Goal: Information Seeking & Learning: Learn about a topic

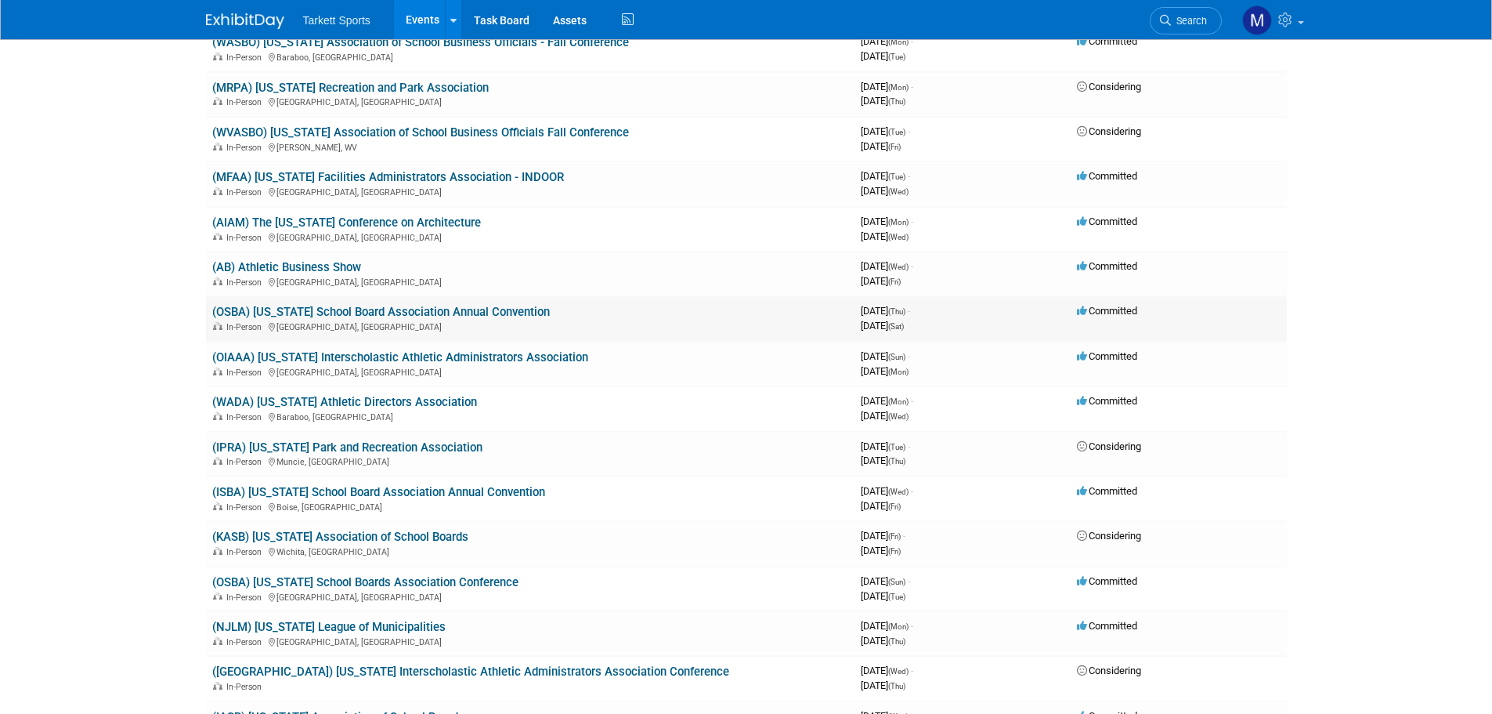
scroll to position [1645, 0]
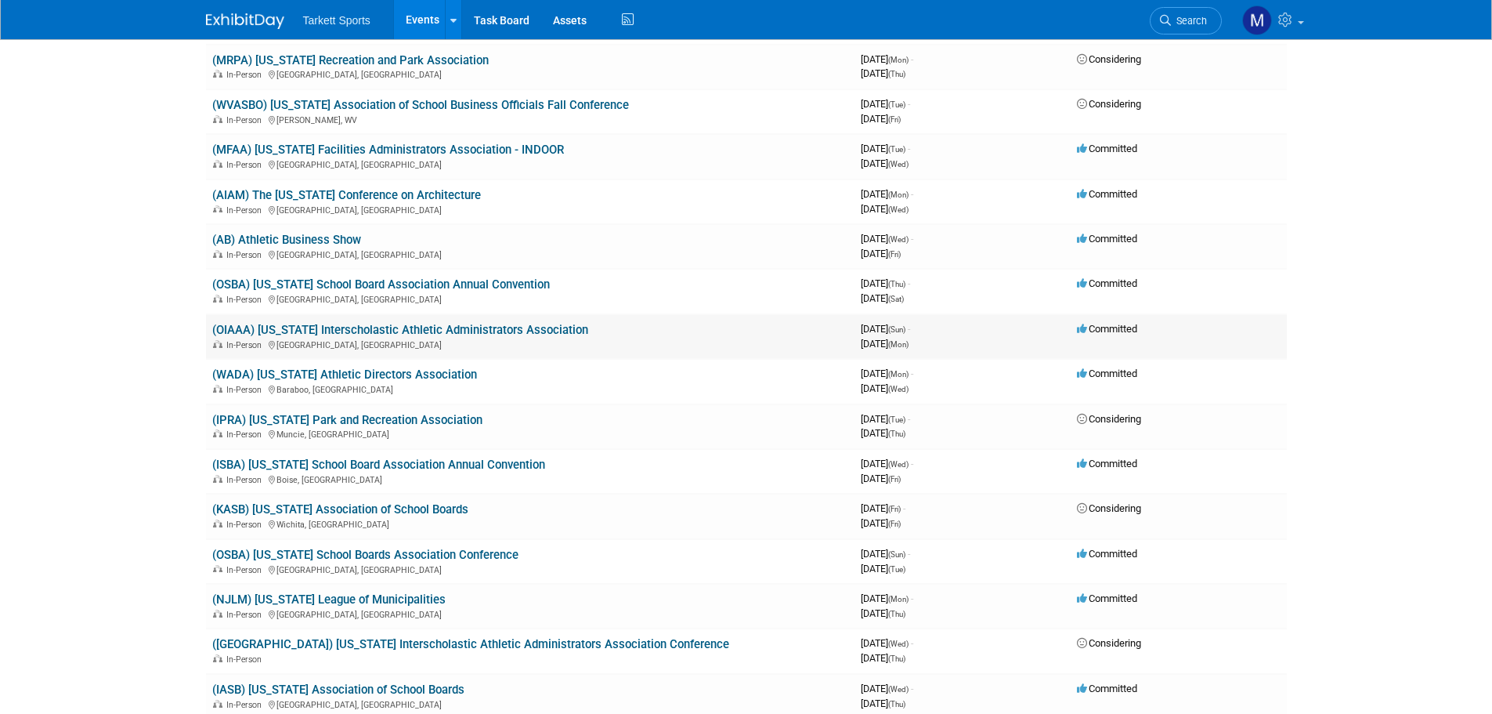
click at [460, 332] on link "(OIAAA) [US_STATE] Interscholastic Athletic Administrators Association" at bounding box center [400, 330] width 376 height 14
click at [395, 376] on link "(WADA) [US_STATE] Athletic Directors Association" at bounding box center [344, 374] width 265 height 14
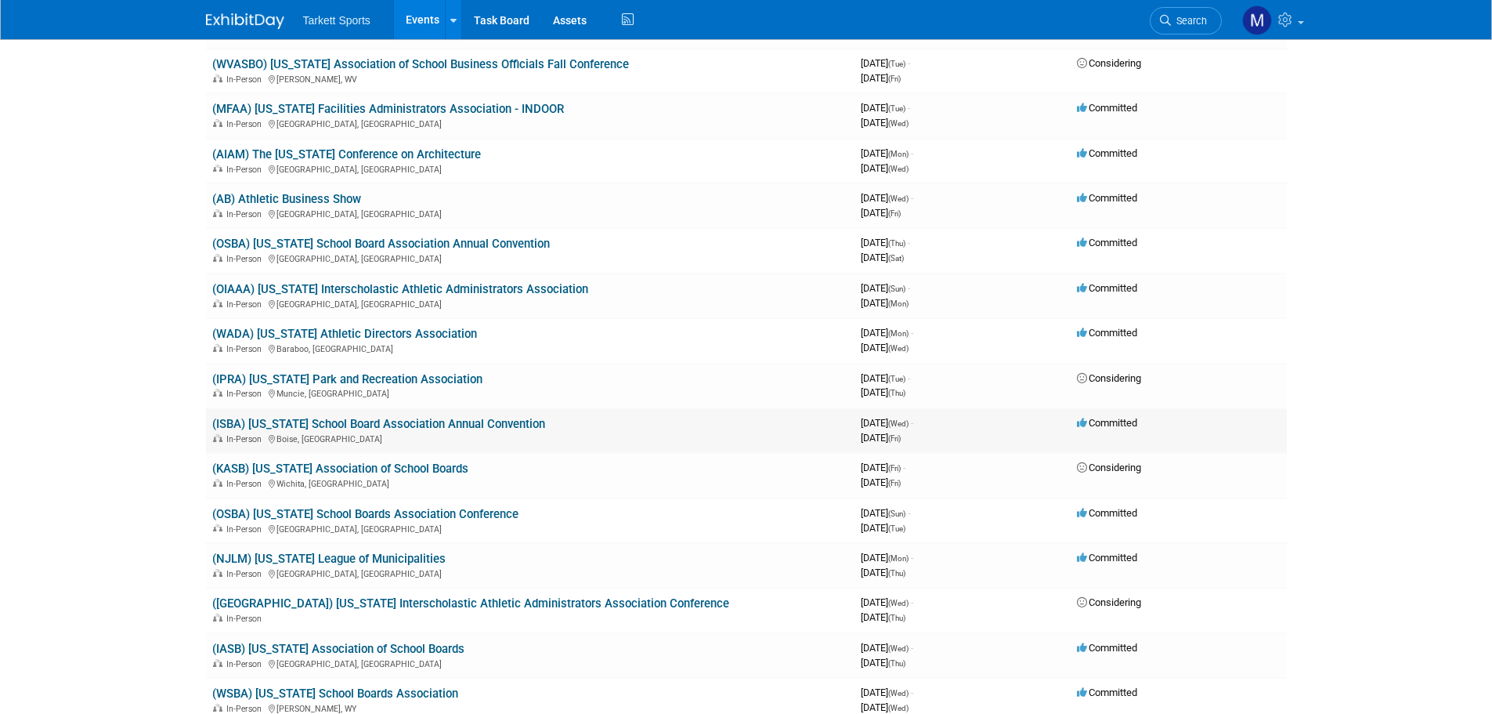
scroll to position [1724, 0]
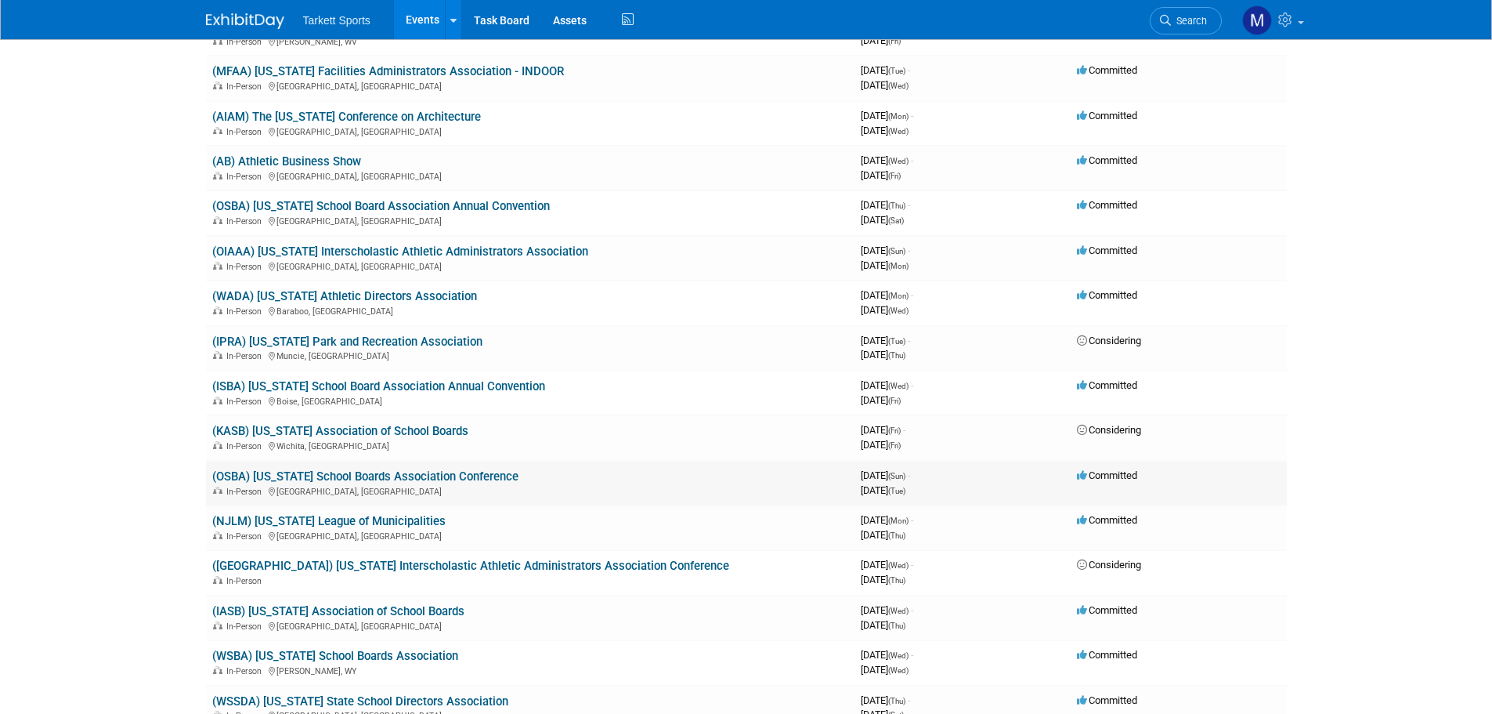
click at [414, 431] on link "(OSBA) [US_STATE] School Boards Association Conference" at bounding box center [365, 476] width 306 height 14
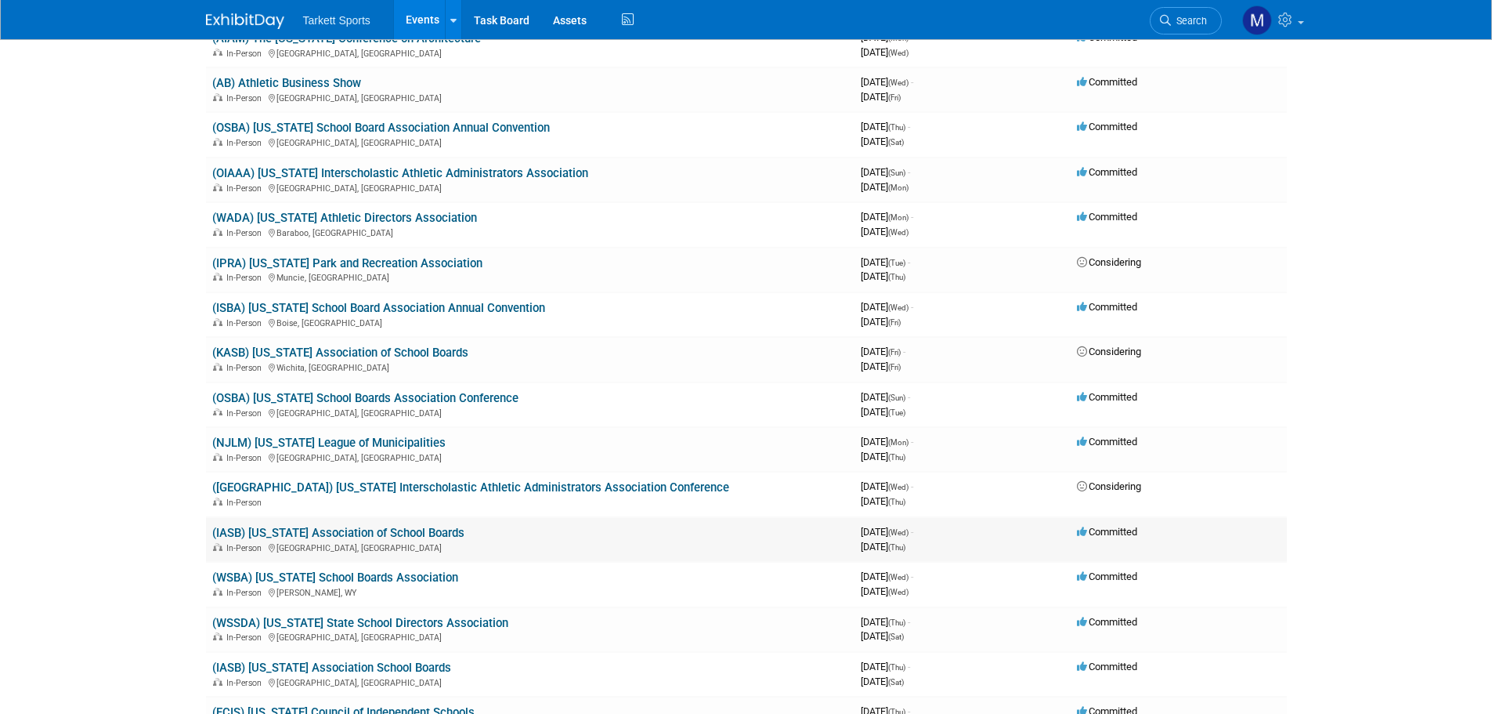
click at [390, 431] on link "(IASB) [US_STATE] Association of School Boards" at bounding box center [338, 533] width 252 height 14
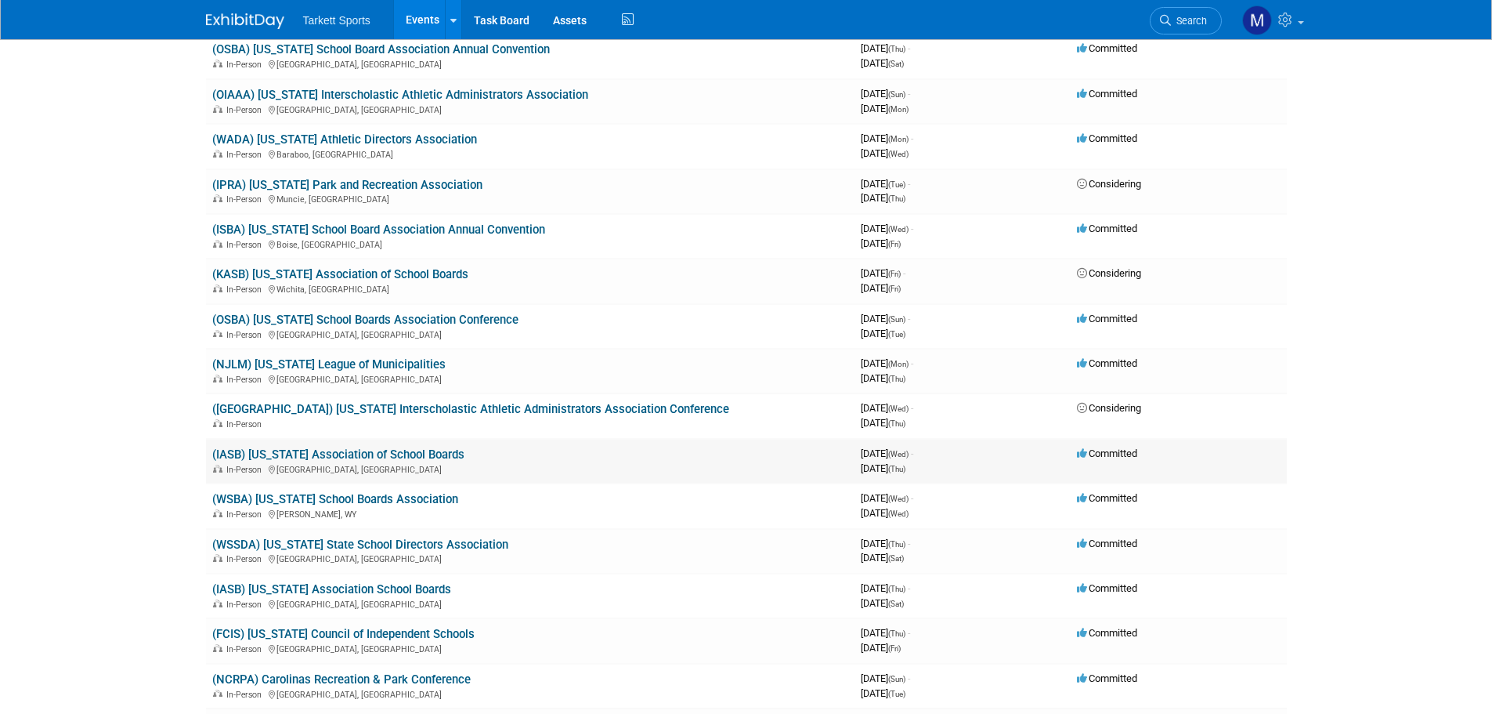
scroll to position [1959, 0]
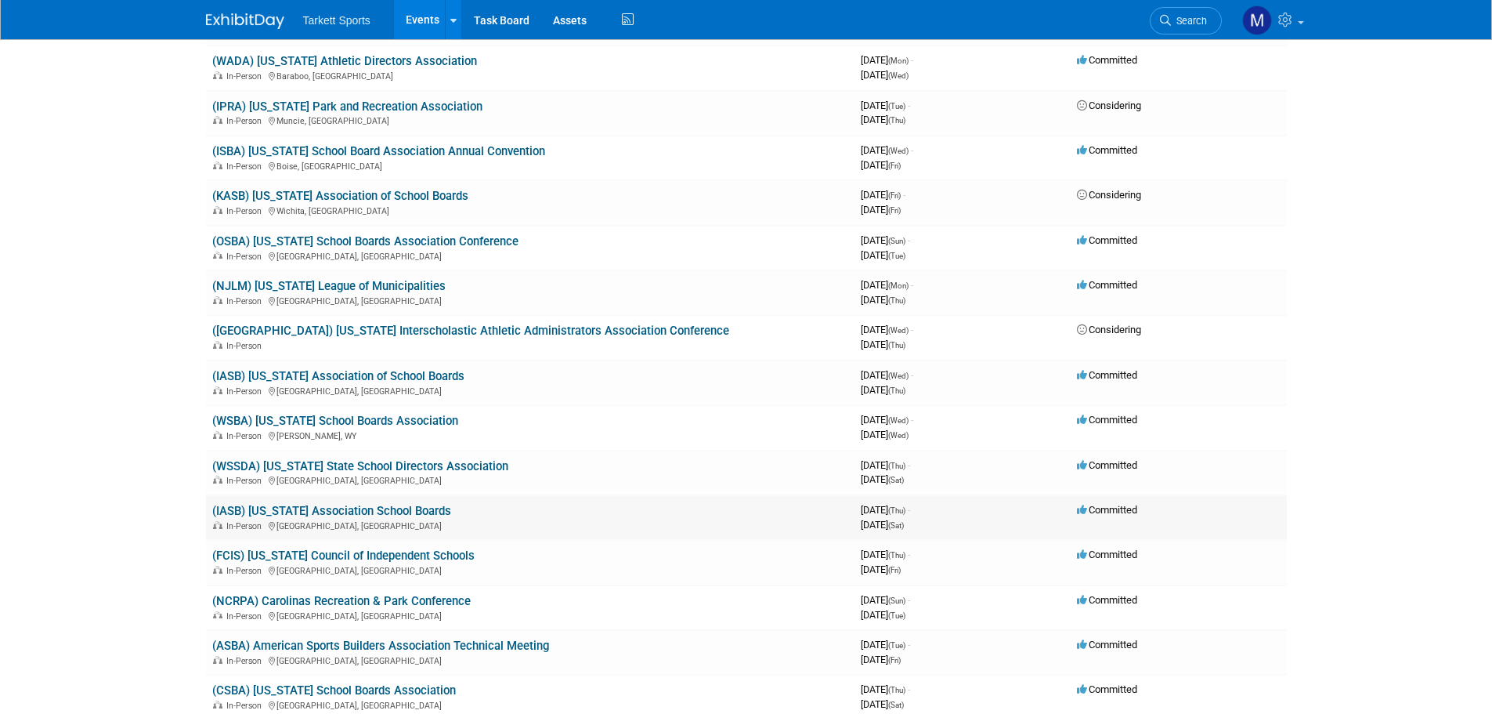
click at [372, 431] on link "(IASB) [US_STATE] Association School Boards" at bounding box center [331, 511] width 239 height 14
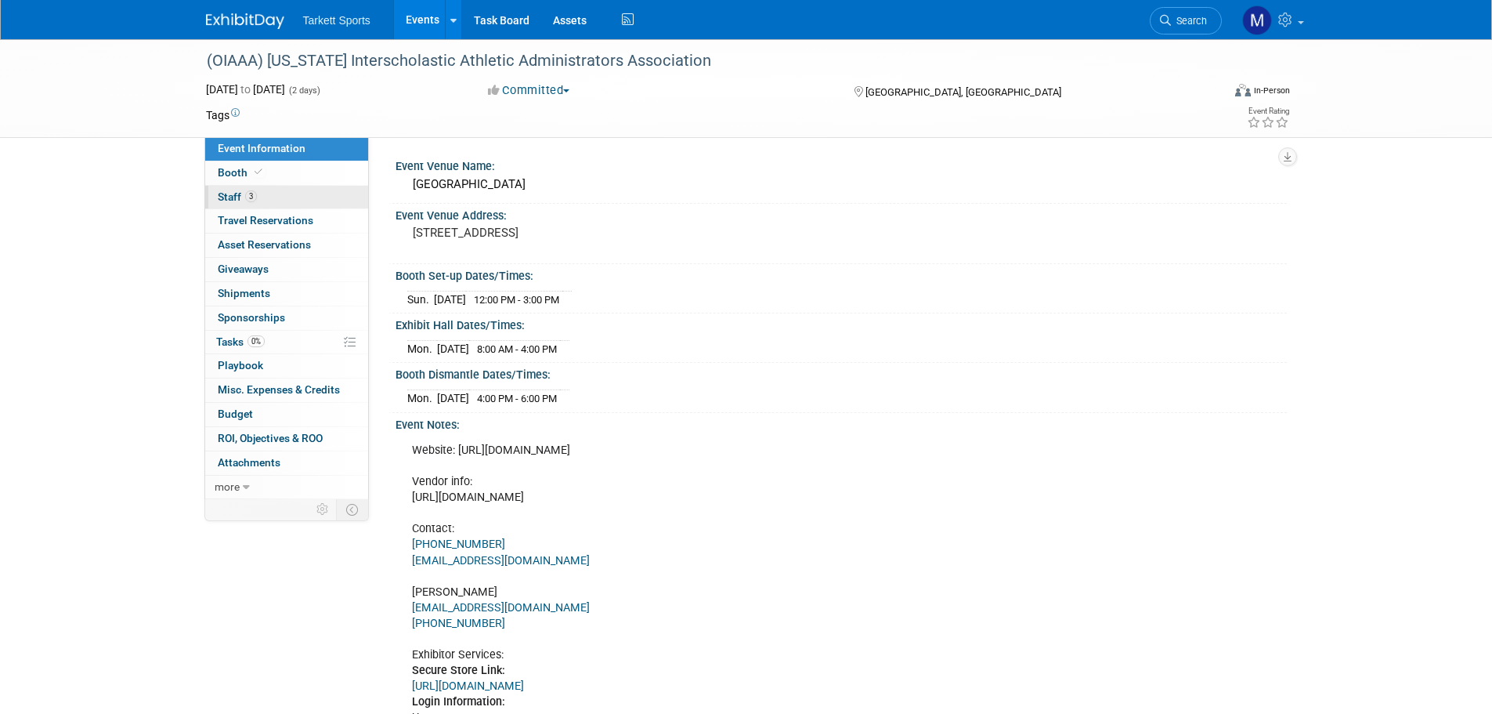
click at [309, 197] on link "3 Staff 3" at bounding box center [286, 198] width 163 height 24
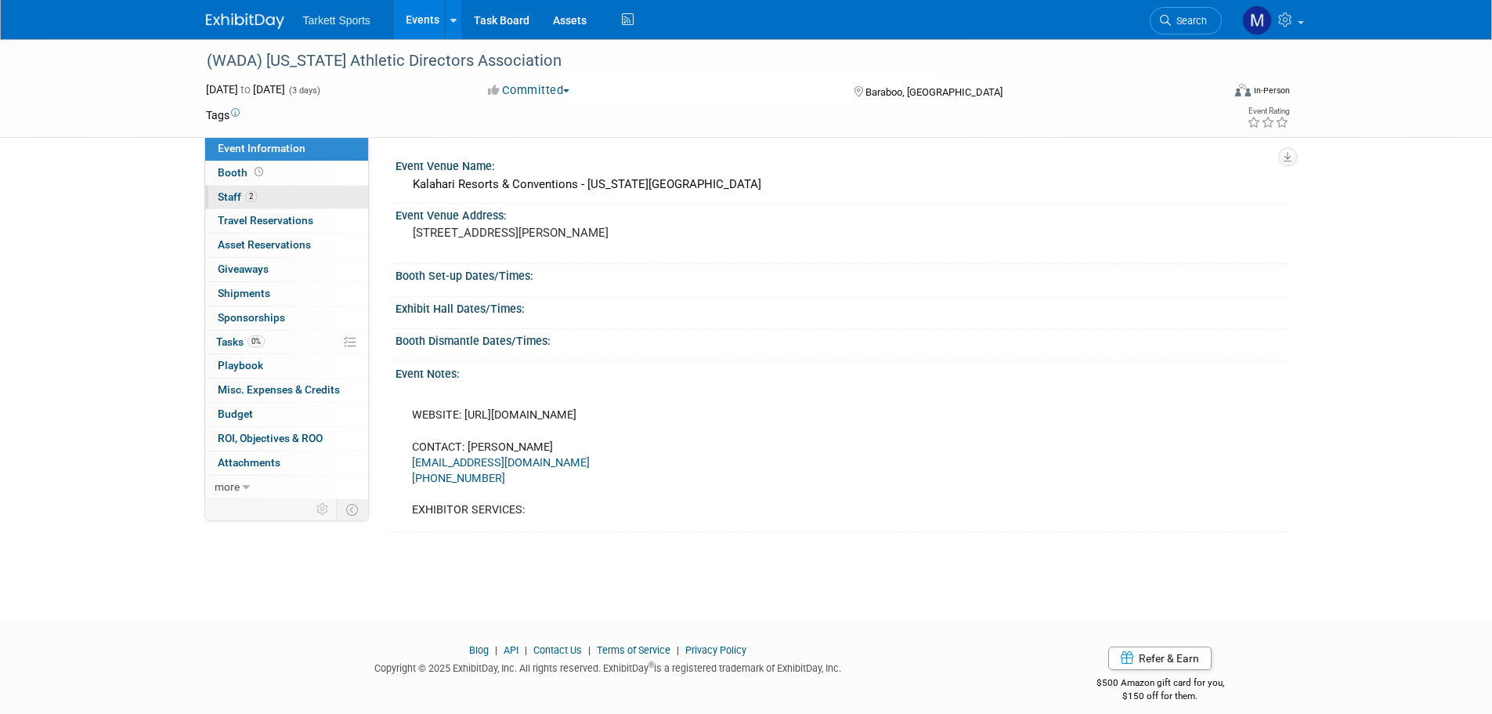
click at [322, 194] on link "2 Staff 2" at bounding box center [286, 198] width 163 height 24
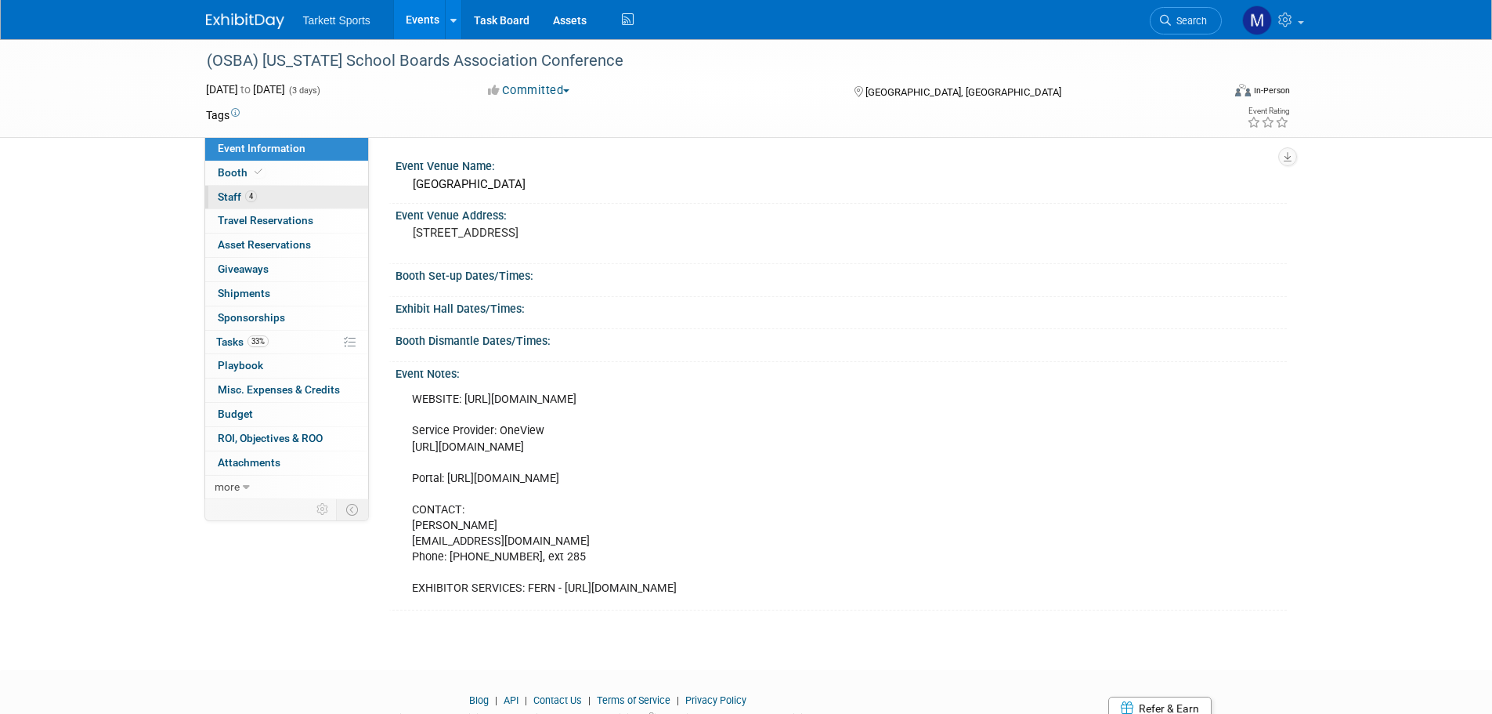
click at [305, 197] on link "4 Staff 4" at bounding box center [286, 198] width 163 height 24
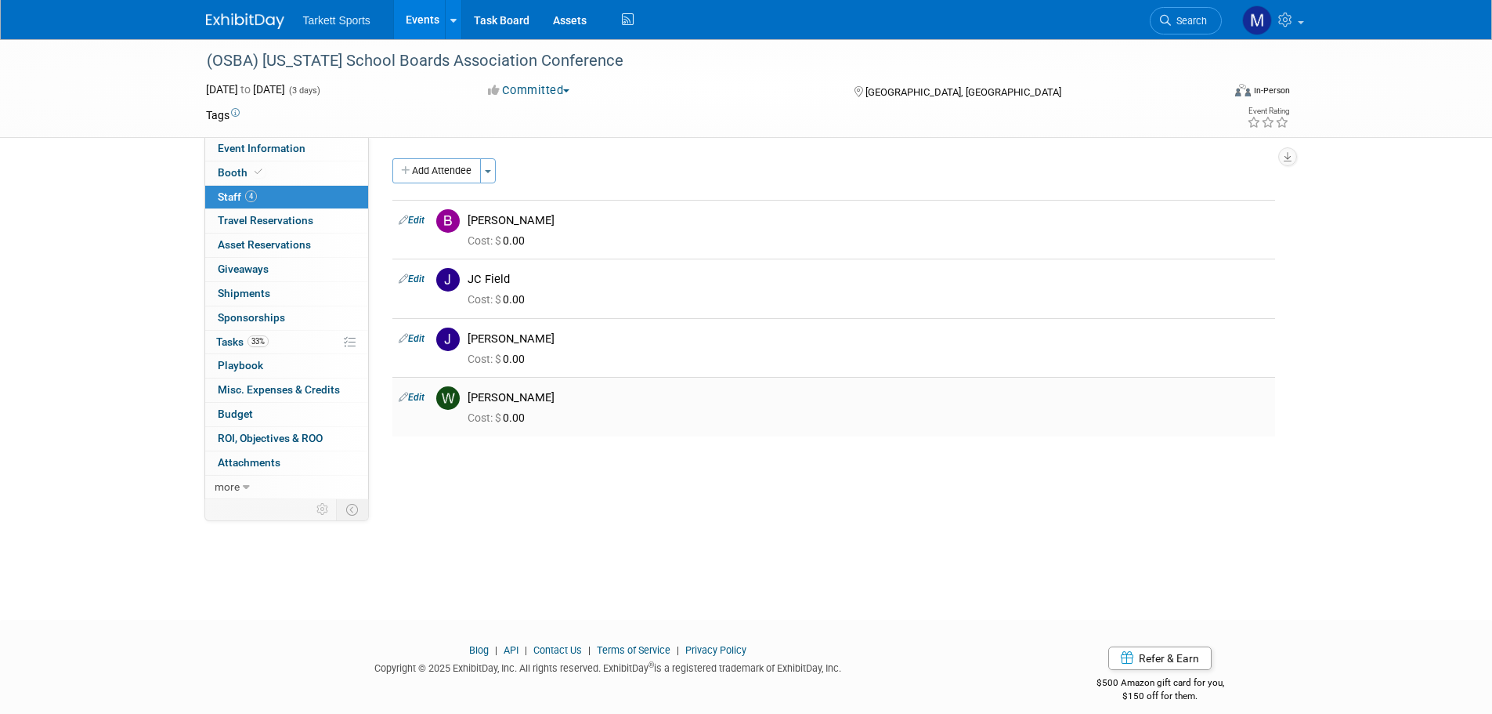
scroll to position [16, 0]
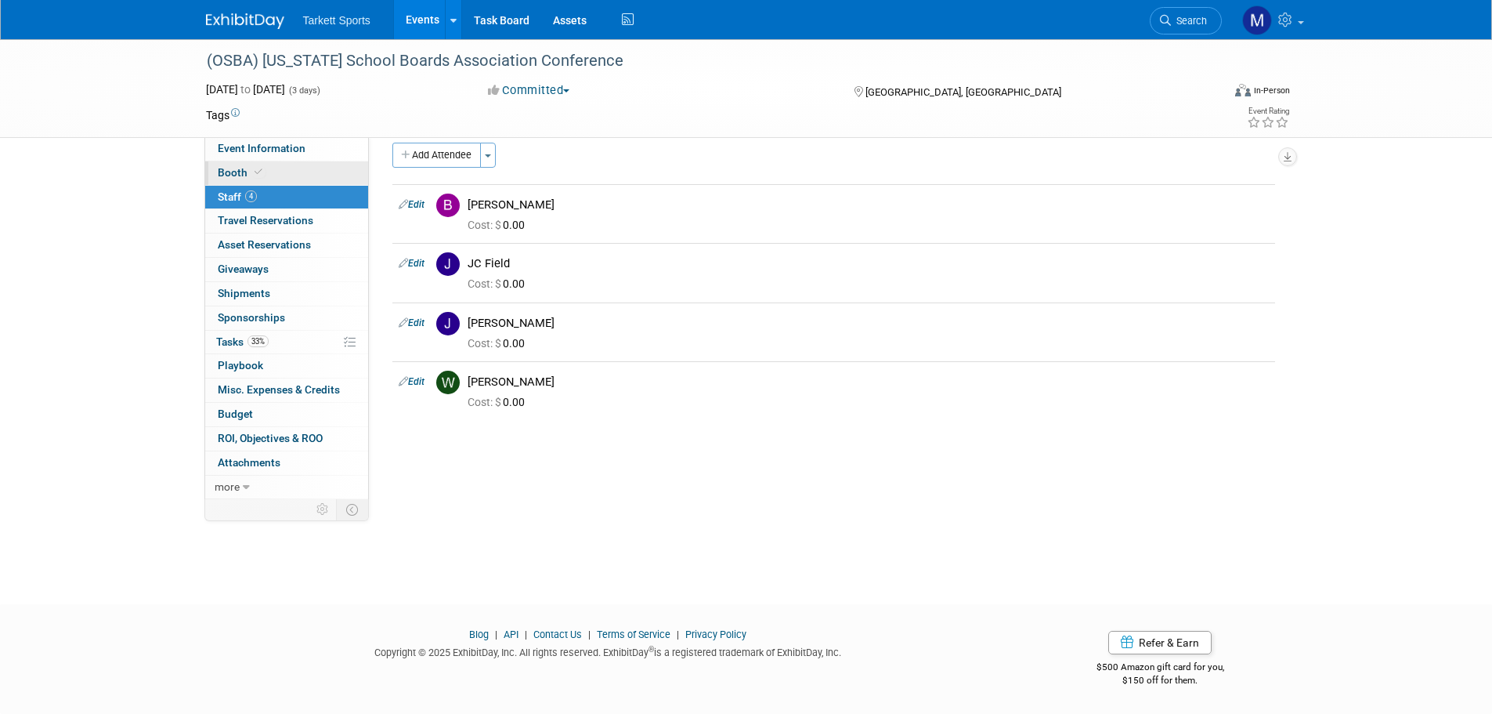
click at [291, 168] on link "Booth" at bounding box center [286, 173] width 163 height 24
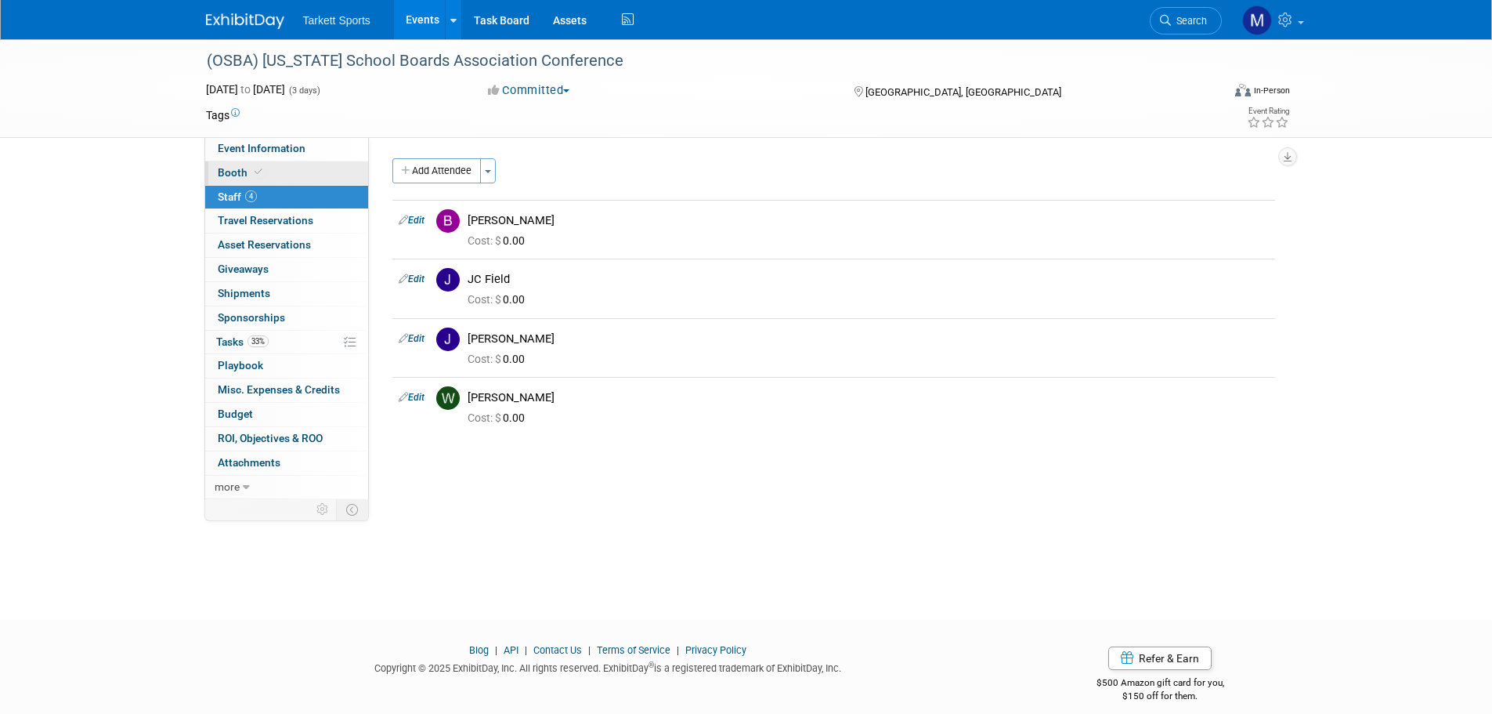
select select "FieldTurf, [PERSON_NAME], Indoor"
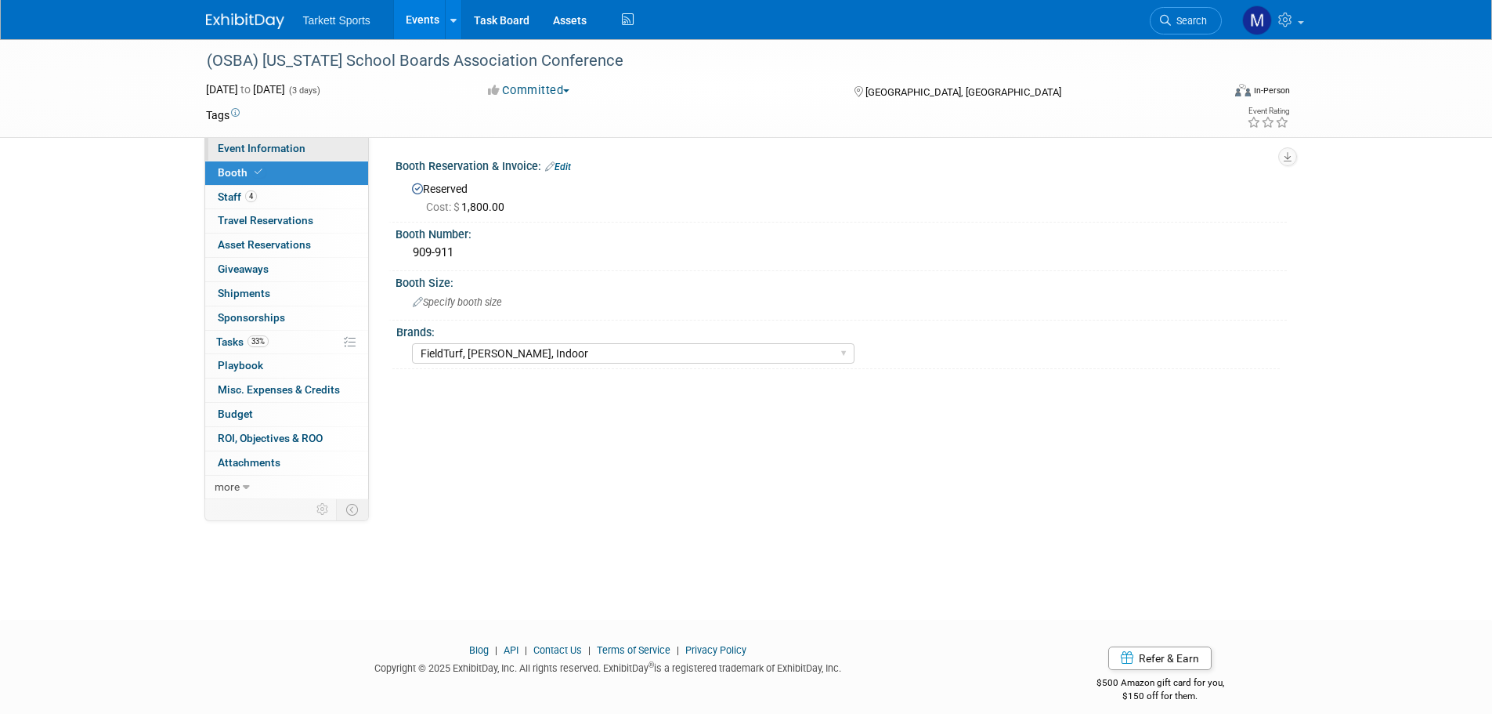
click at [306, 150] on link "Event Information" at bounding box center [286, 149] width 163 height 24
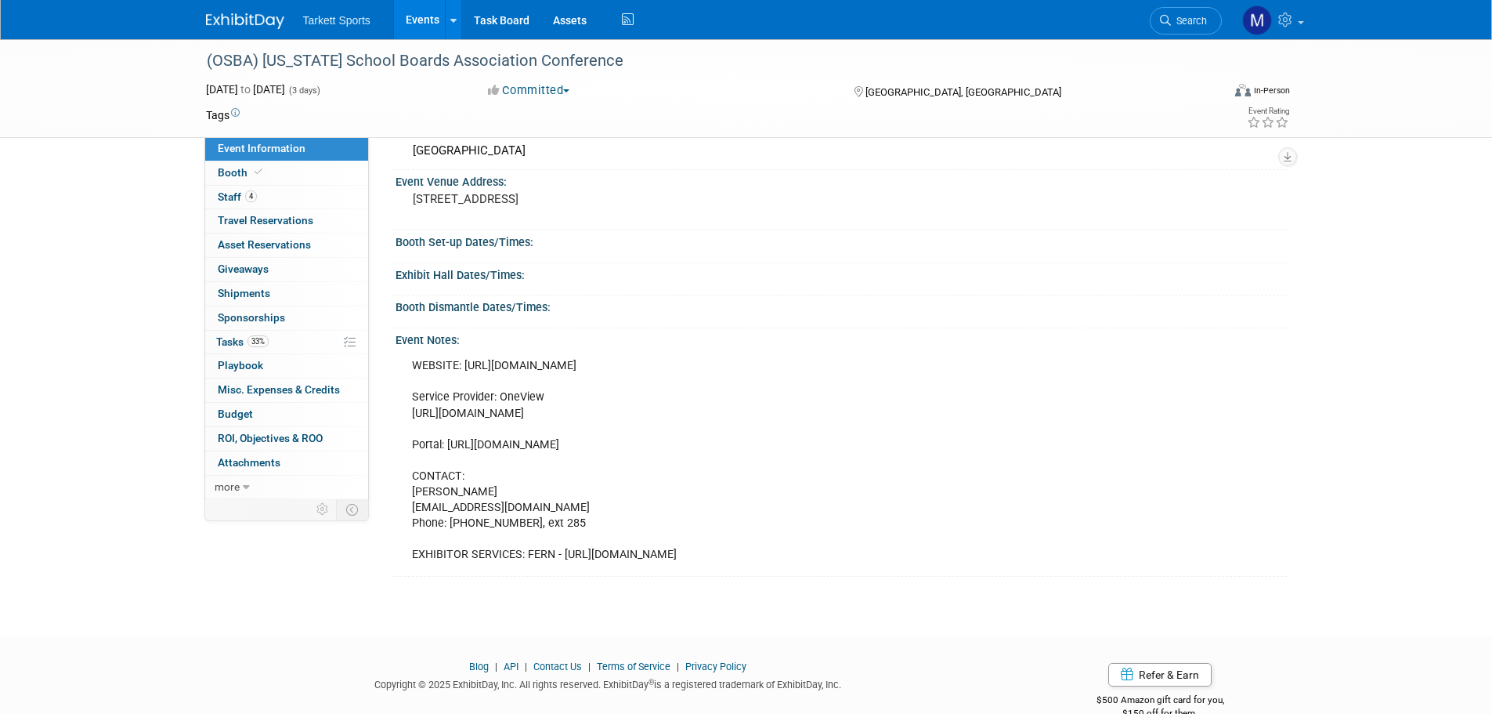
scroll to position [66, 0]
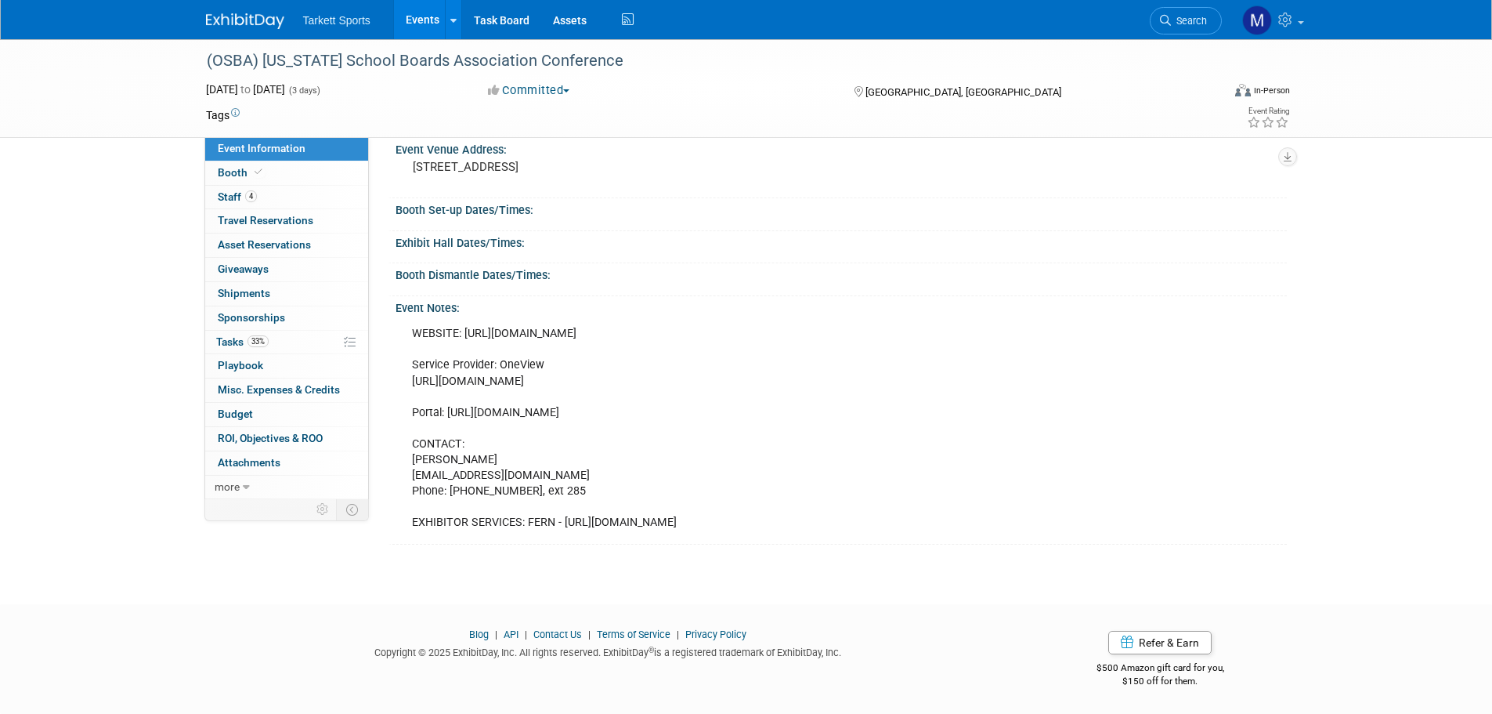
drag, startPoint x: 723, startPoint y: 331, endPoint x: 463, endPoint y: 337, distance: 260.2
click at [463, 337] on div "WEBSITE: https://exhibitors.ohioschoolboards.org/exhibitors Service Provider: O…" at bounding box center [757, 428] width 712 height 220
copy div "https://exhibitors.ohioschoolboards.org/exhibitors"
click at [291, 219] on span "Travel Reservations 0" at bounding box center [266, 220] width 96 height 13
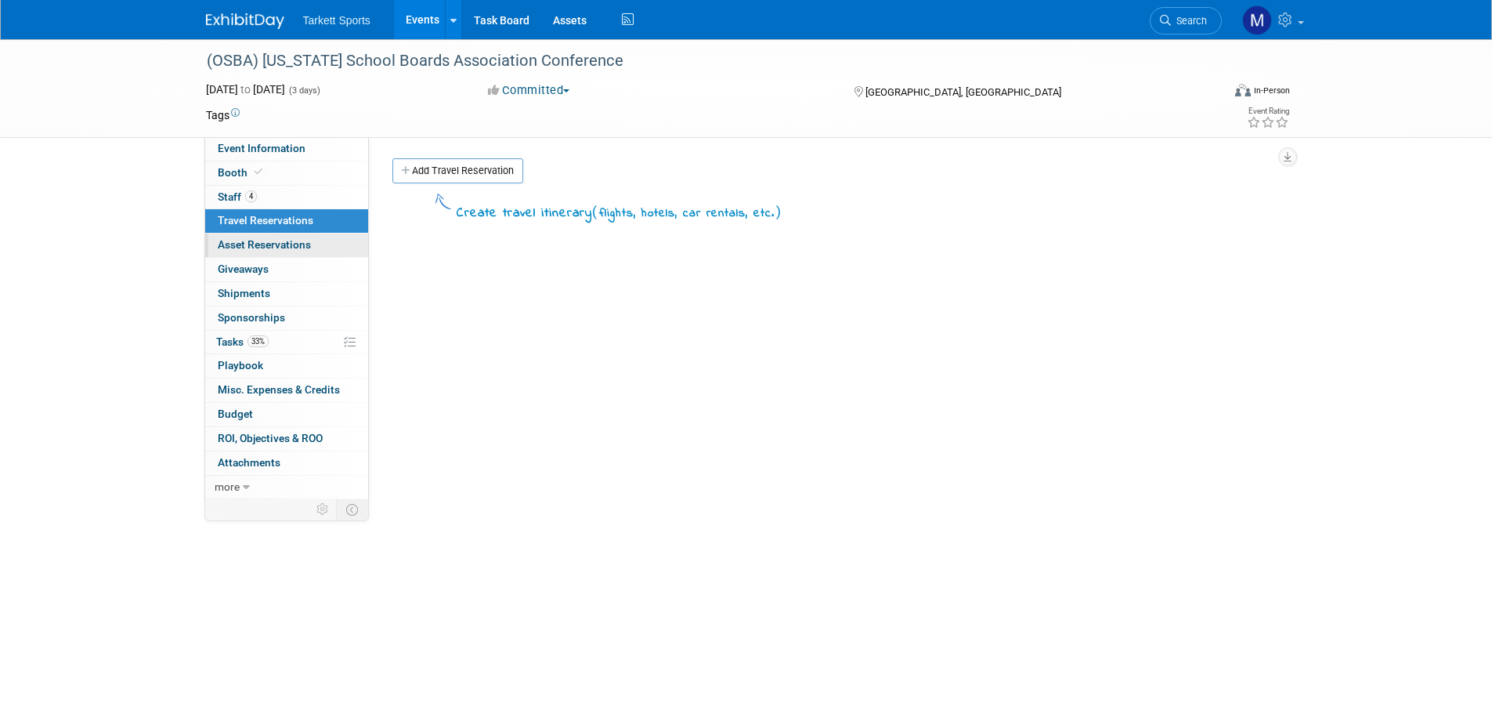
click at [315, 236] on link "0 Asset Reservations 0" at bounding box center [286, 245] width 163 height 24
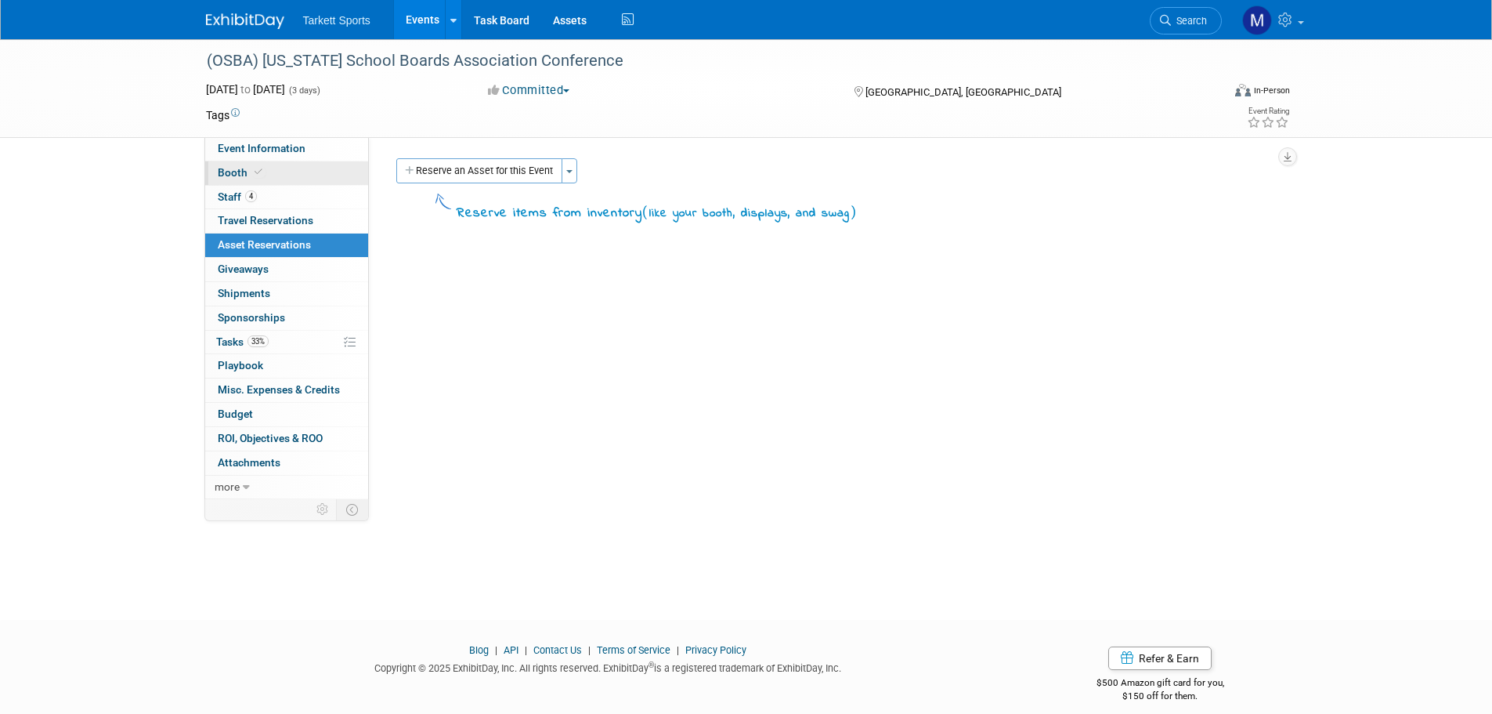
click at [306, 172] on link "Booth" at bounding box center [286, 173] width 163 height 24
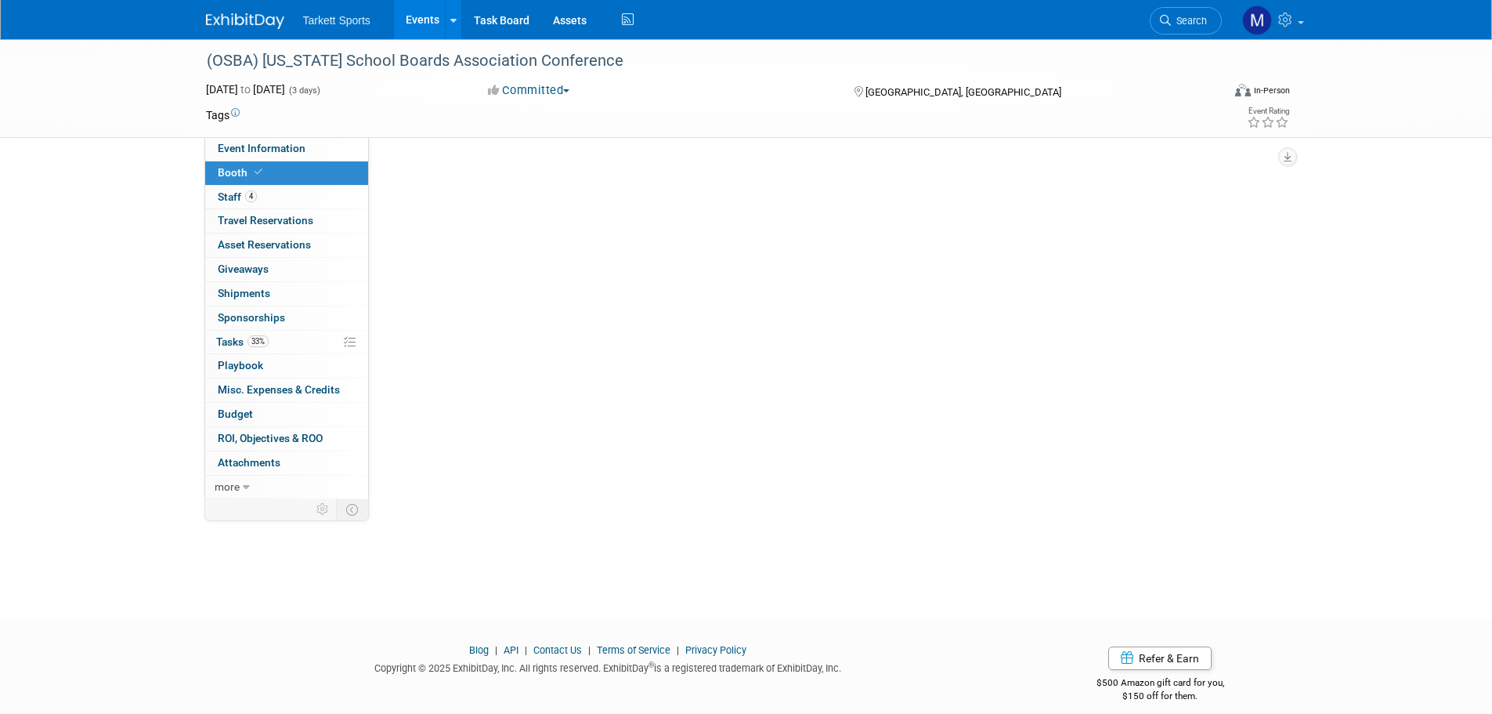
select select "FieldTurf, Beynon, Indoor"
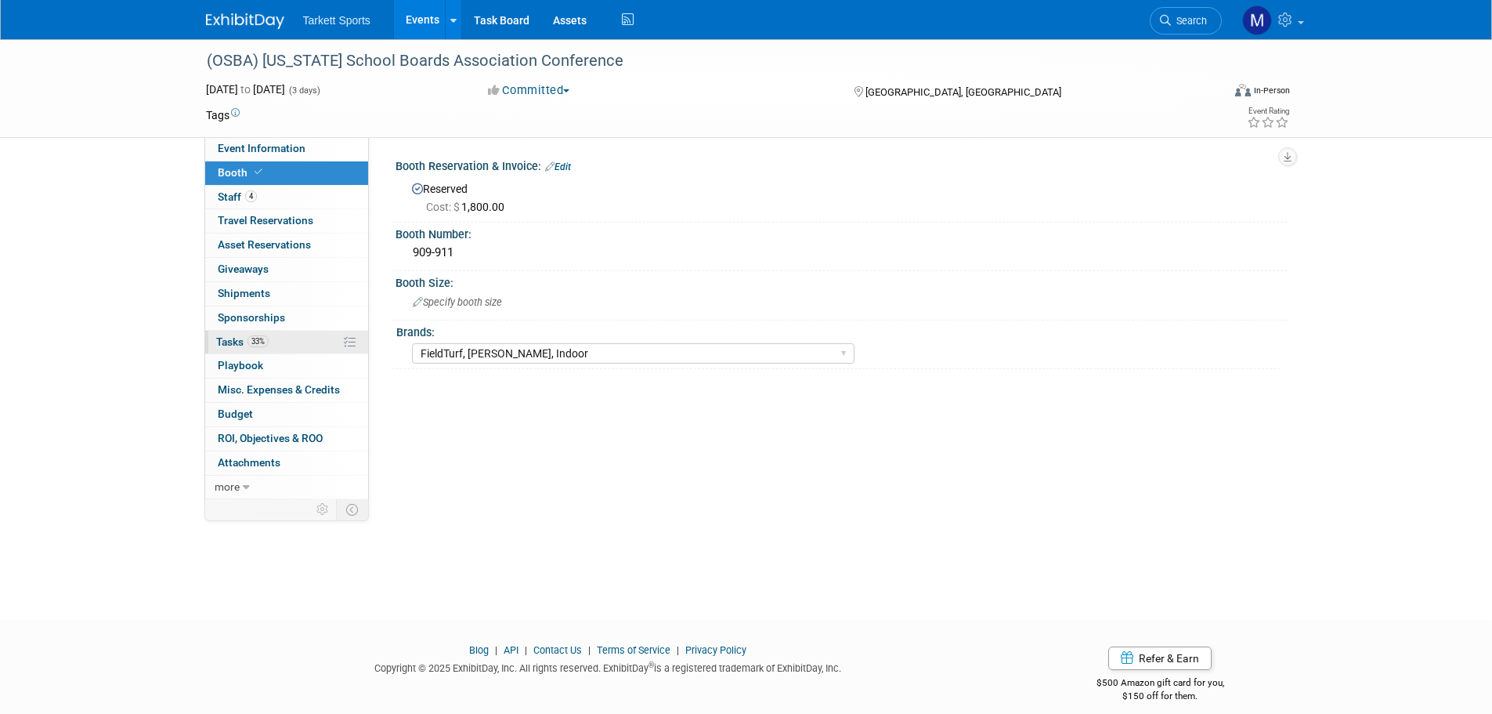
click at [291, 346] on link "33% Tasks 33%" at bounding box center [286, 343] width 163 height 24
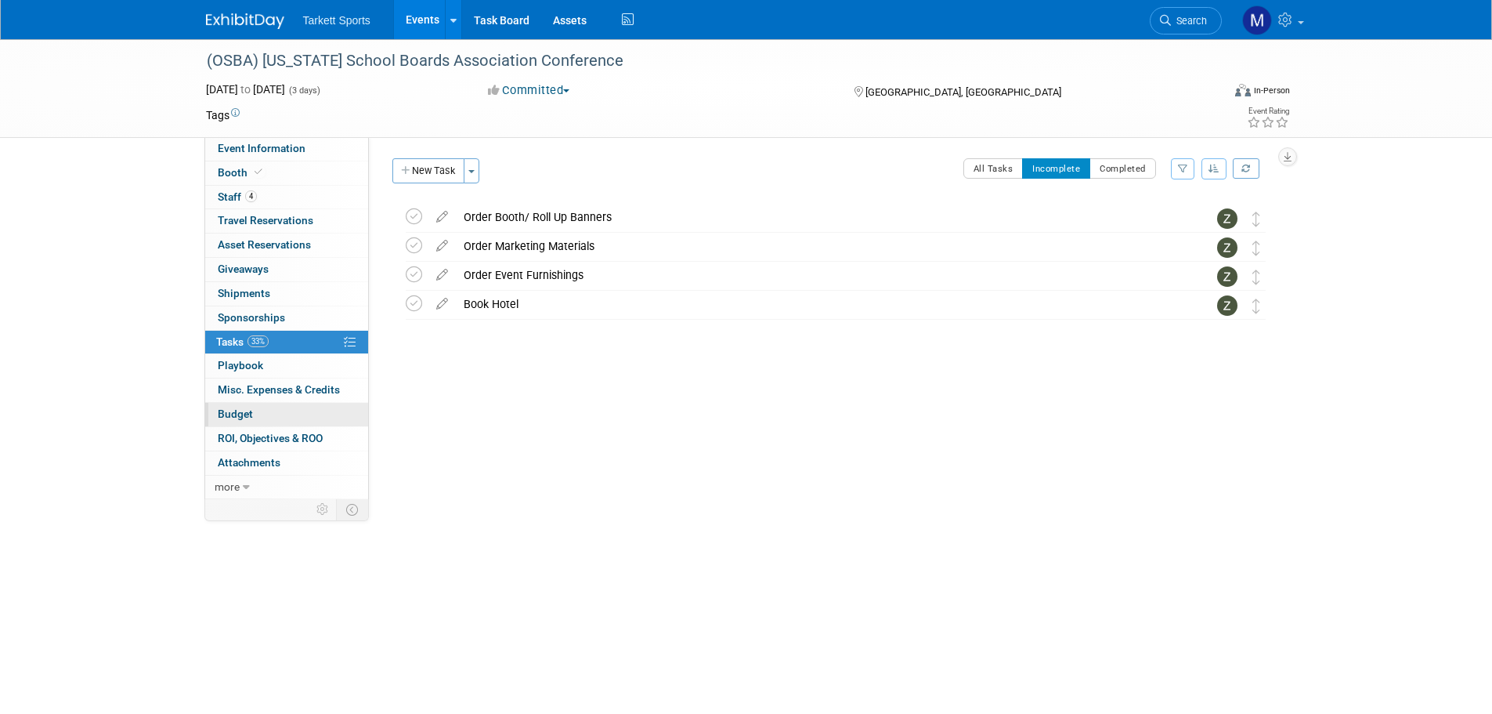
click at [295, 418] on link "Budget" at bounding box center [286, 415] width 163 height 24
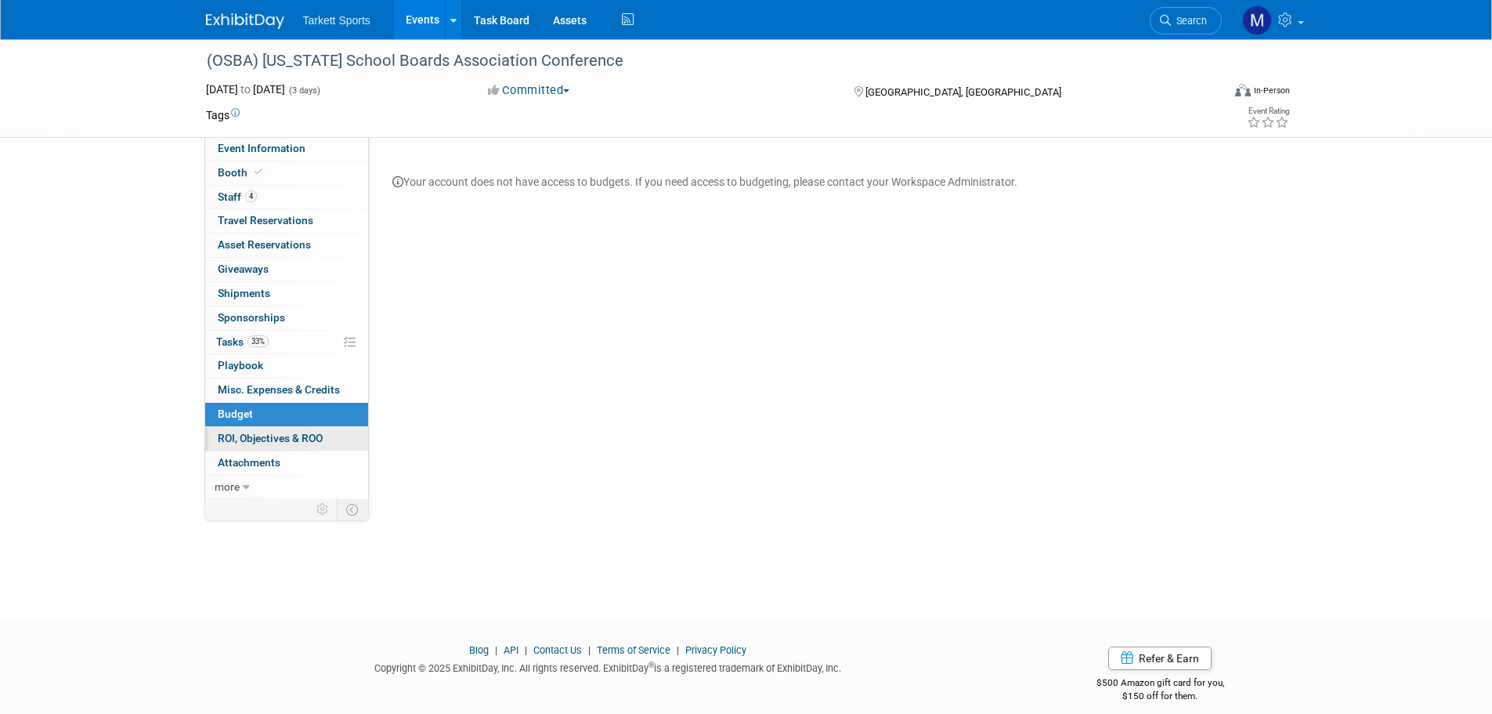
click at [296, 435] on span "ROI, Objectives & ROO 0" at bounding box center [270, 438] width 105 height 13
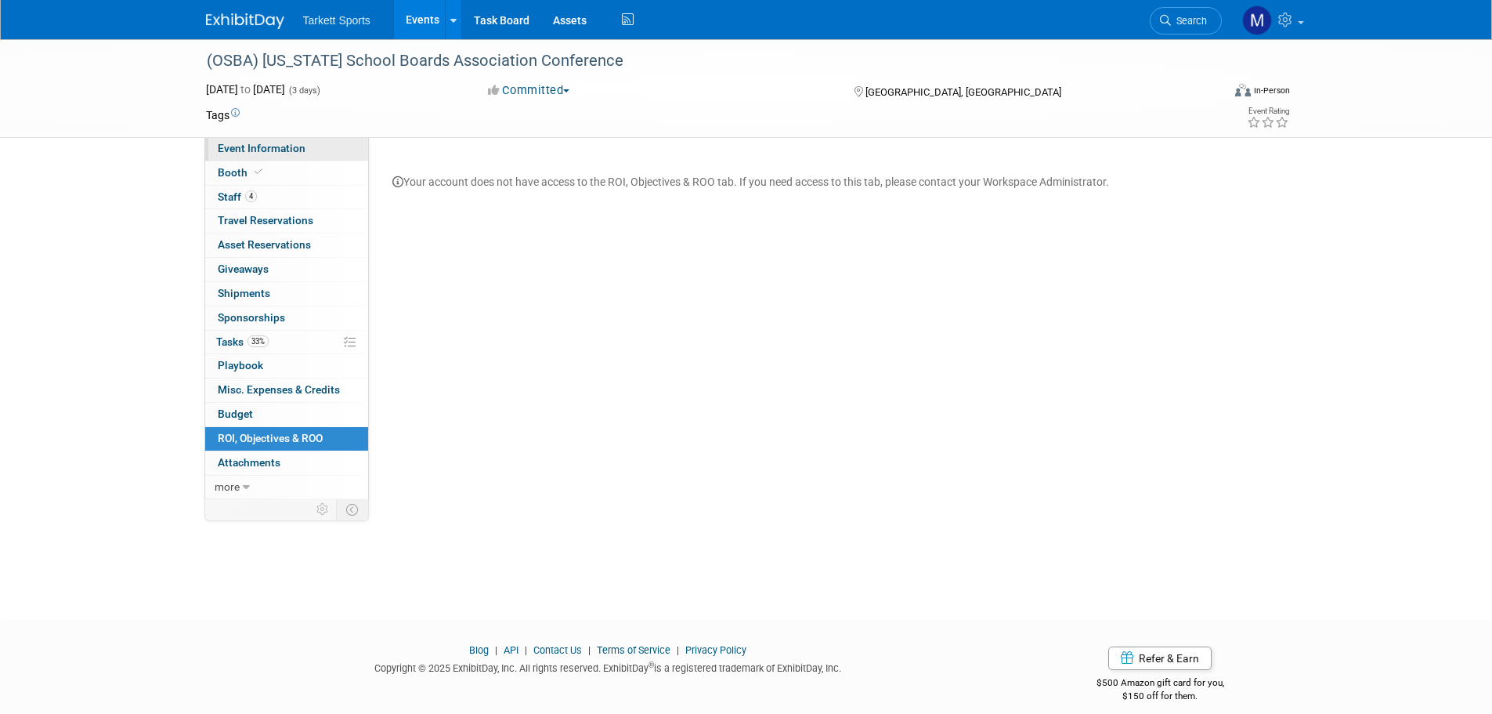
click at [282, 139] on link "Event Information" at bounding box center [286, 149] width 163 height 24
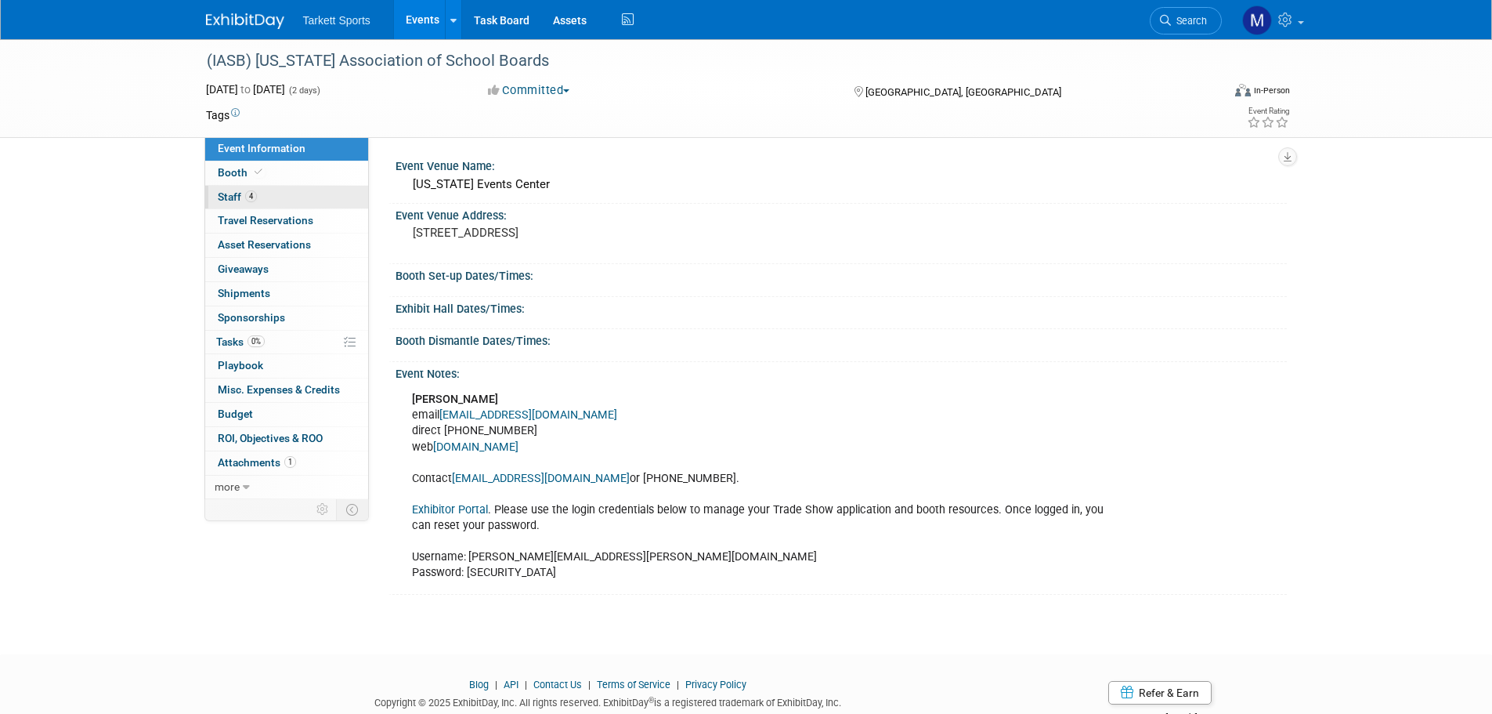
click at [273, 195] on link "4 Staff 4" at bounding box center [286, 198] width 163 height 24
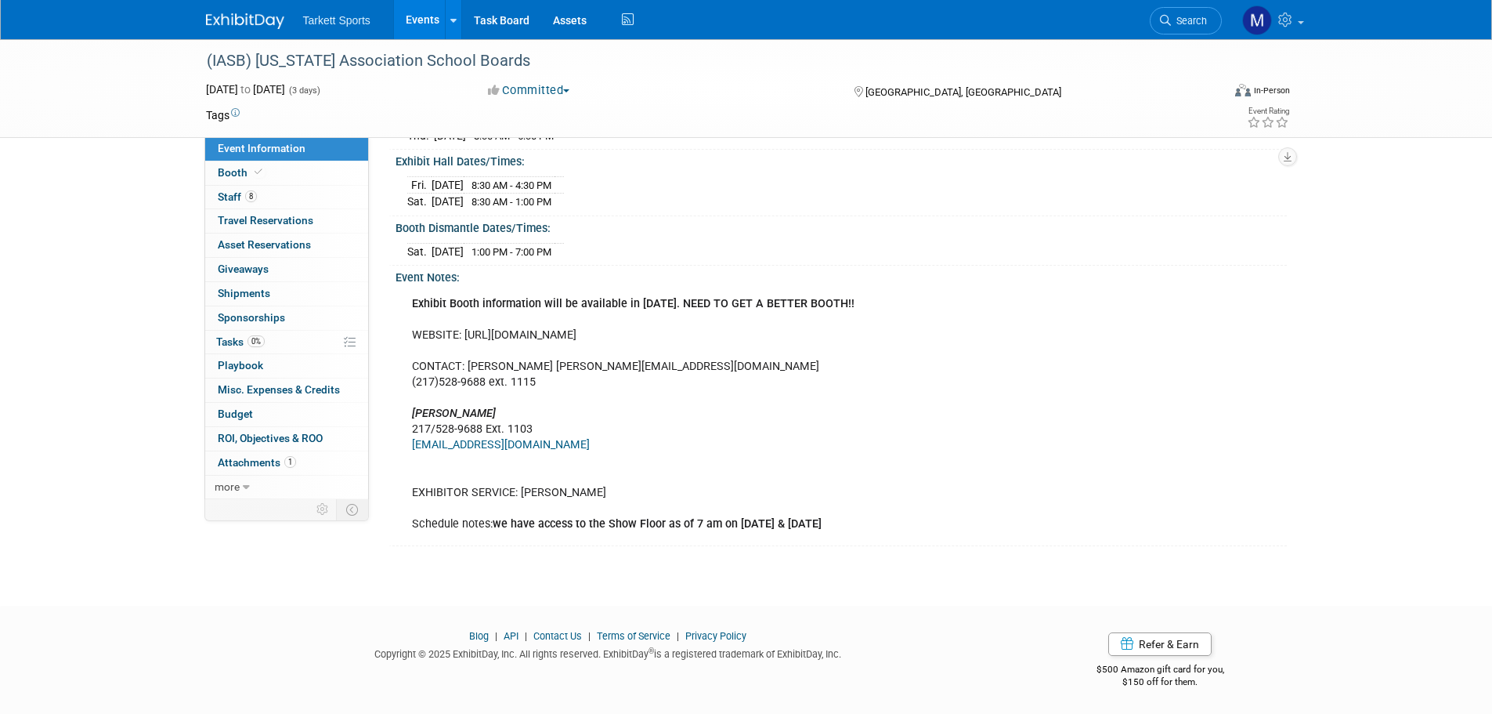
scroll to position [85, 0]
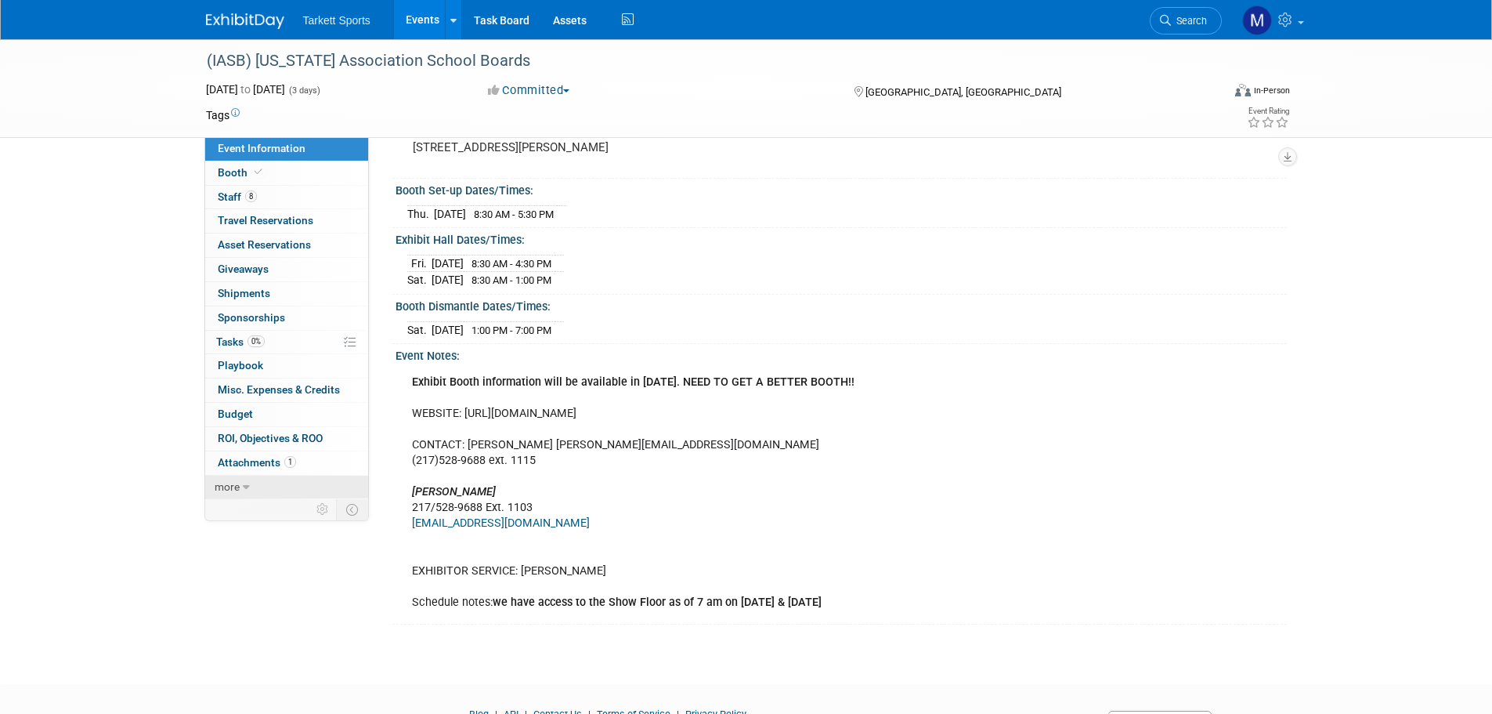
click at [237, 484] on span "more" at bounding box center [227, 486] width 25 height 13
click at [309, 347] on link "0% Tasks 0%" at bounding box center [286, 343] width 163 height 24
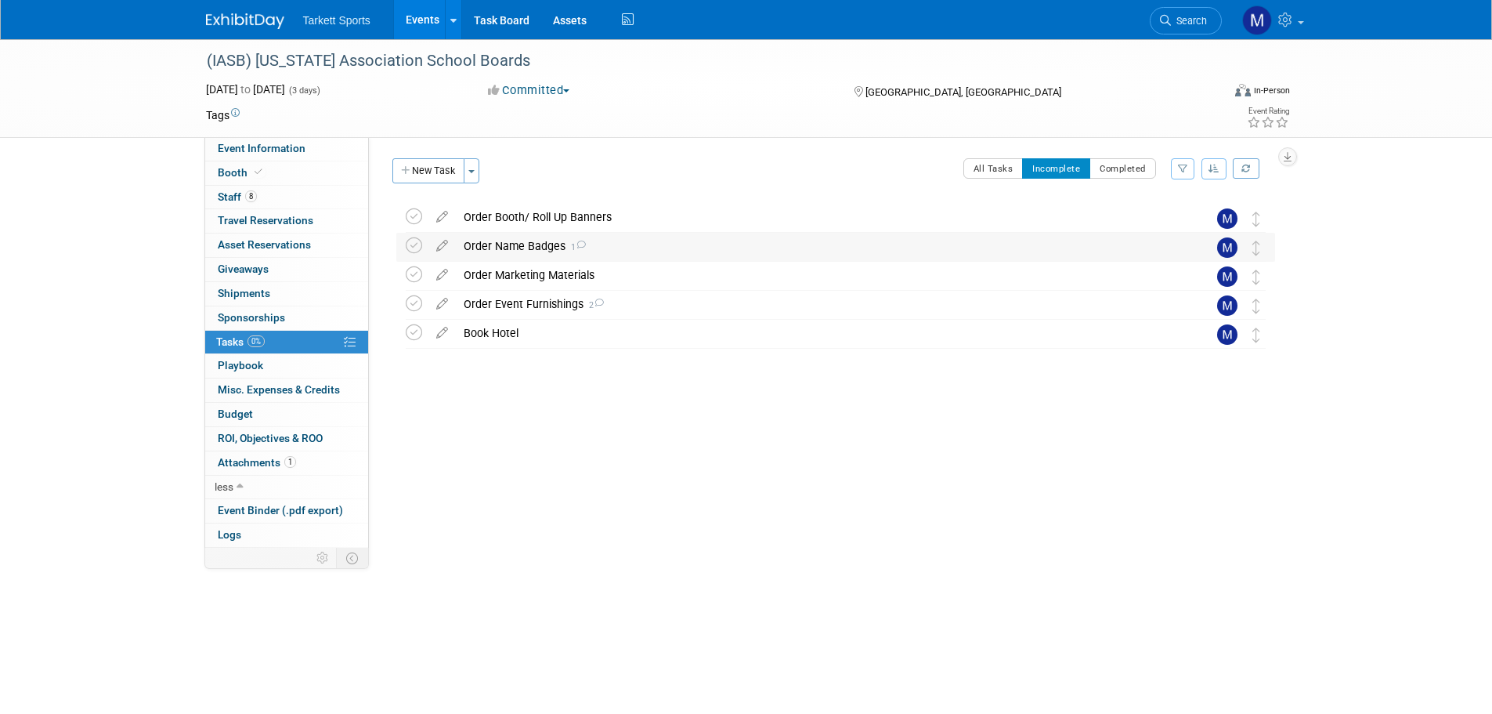
click at [614, 254] on div "Order Name Badges 1" at bounding box center [821, 246] width 730 height 27
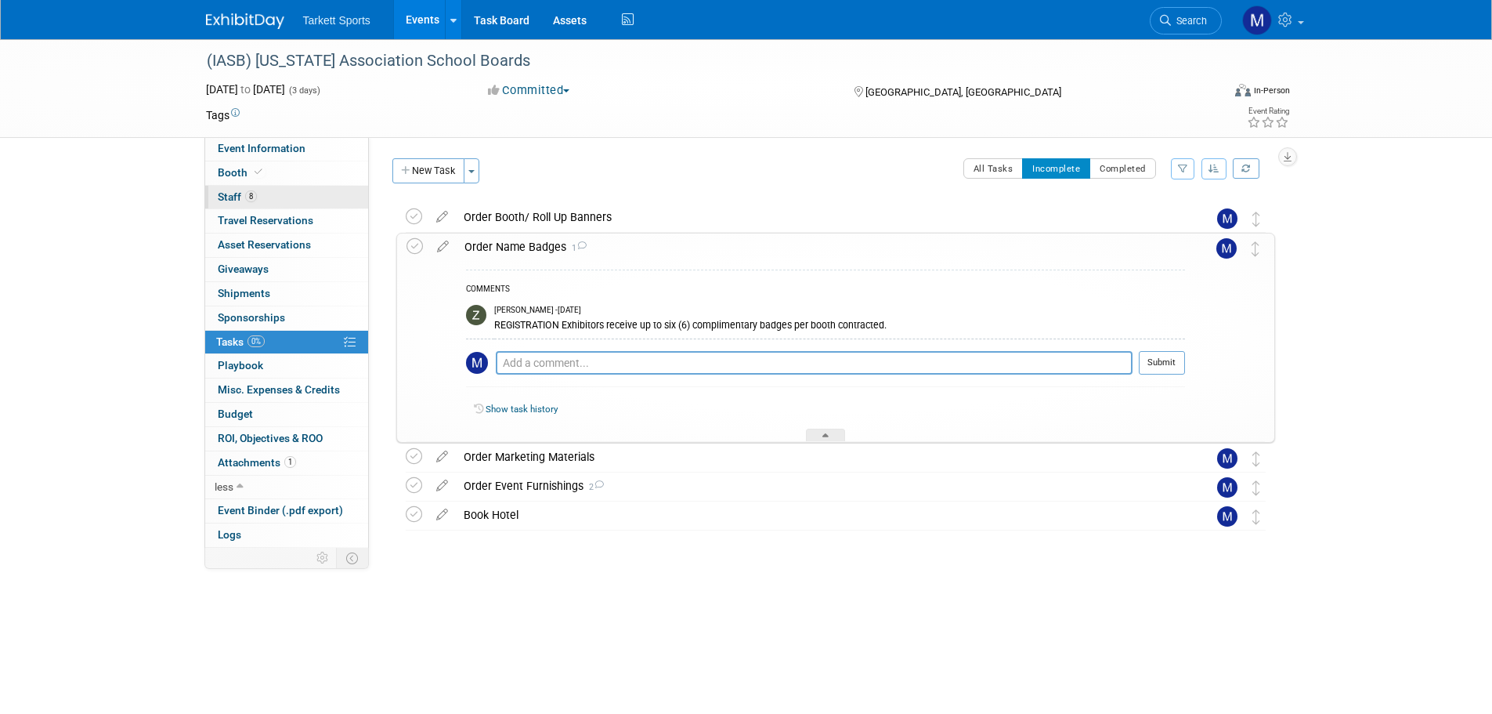
click at [295, 191] on link "8 Staff 8" at bounding box center [286, 198] width 163 height 24
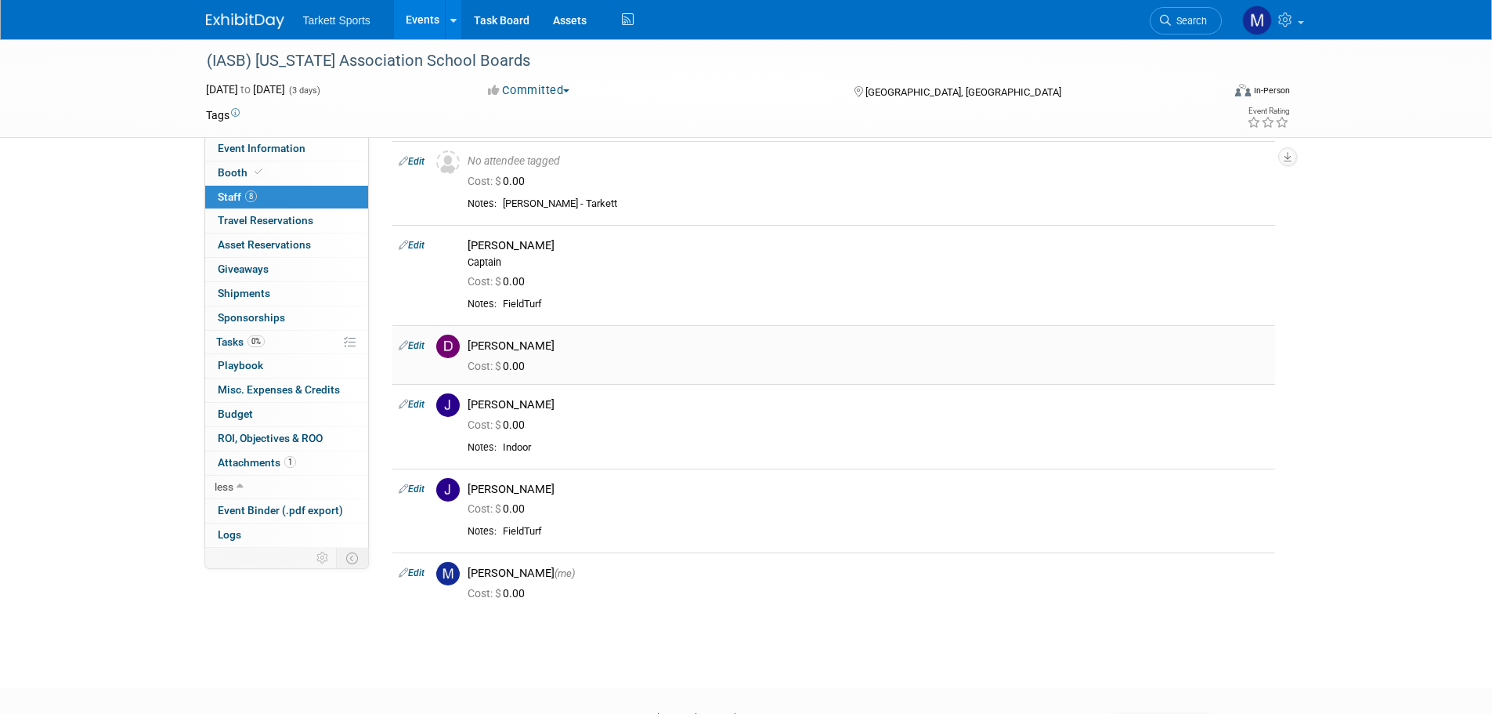
scroll to position [235, 0]
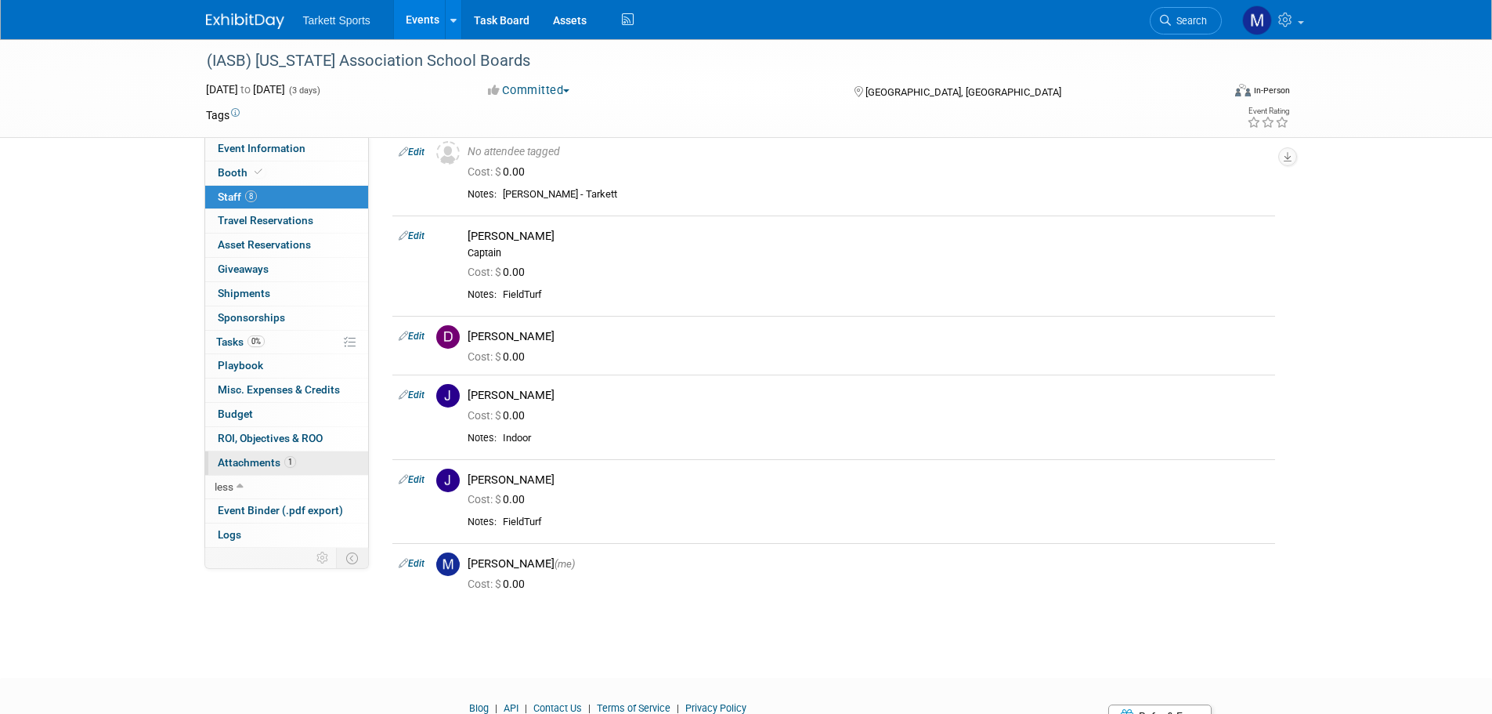
click at [260, 461] on span "Attachments 1" at bounding box center [257, 462] width 78 height 13
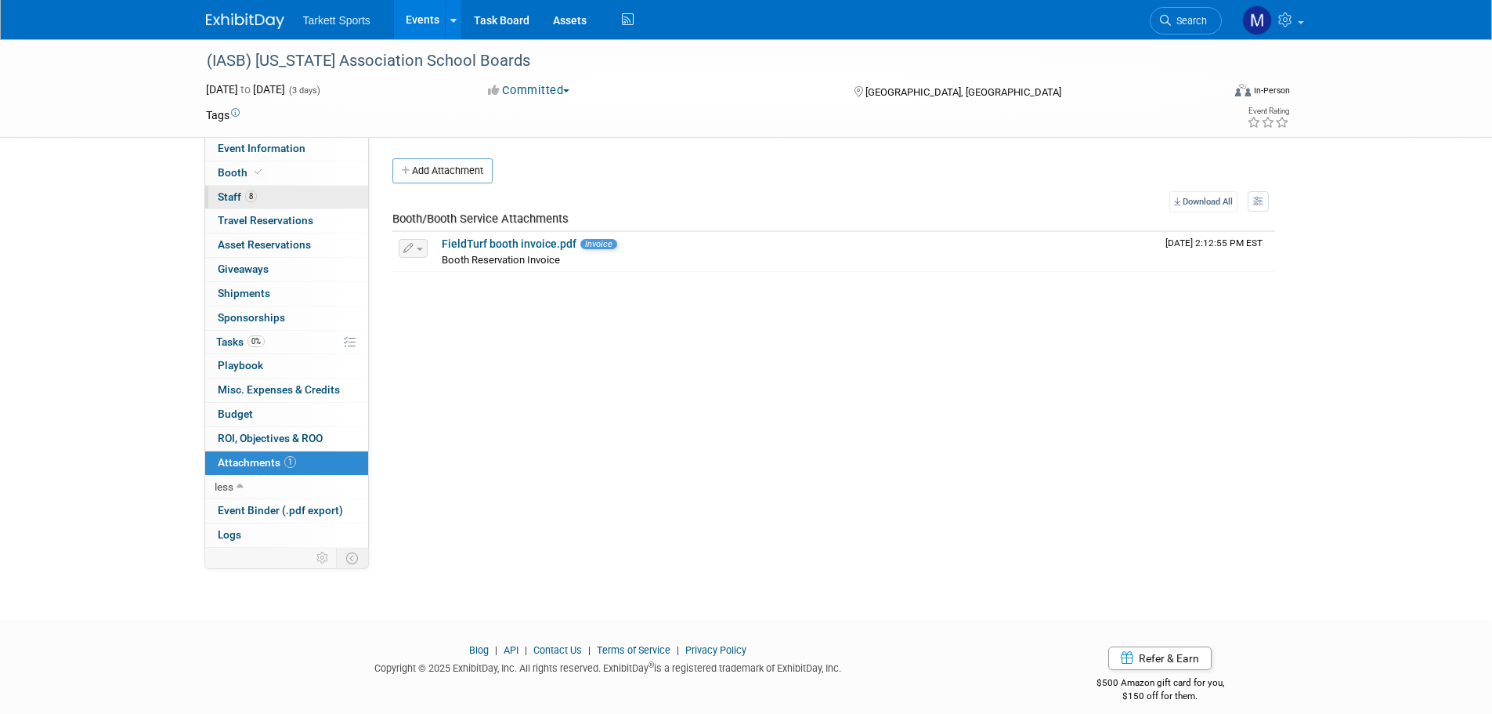
click at [262, 194] on link "8 Staff 8" at bounding box center [286, 198] width 163 height 24
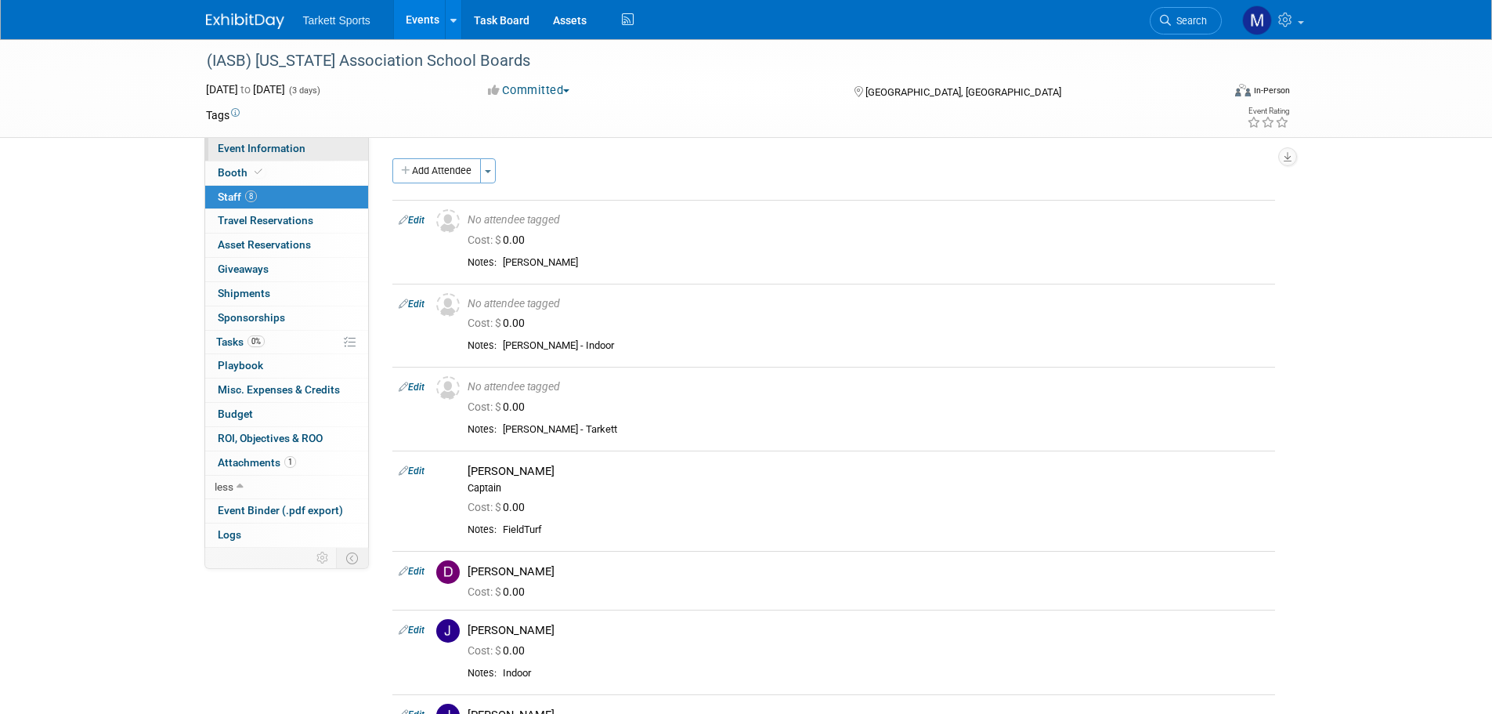
click at [309, 145] on link "Event Information" at bounding box center [286, 149] width 163 height 24
